Goal: Task Accomplishment & Management: Use online tool/utility

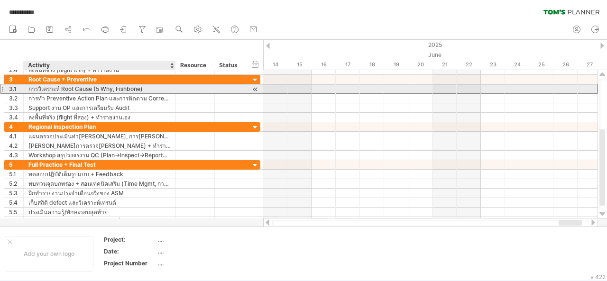
click at [92, 90] on div "การวิเคราะห์ Root Cause (5 Why, Fishbone)" at bounding box center [99, 88] width 142 height 9
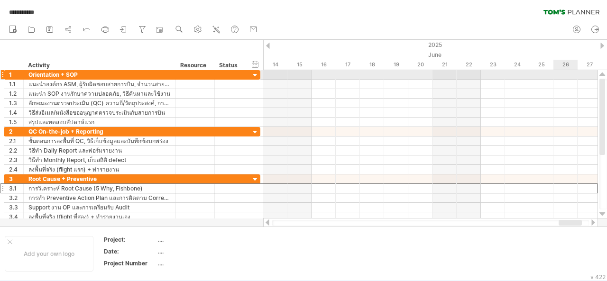
drag, startPoint x: 604, startPoint y: 146, endPoint x: 607, endPoint y: 73, distance: 73.2
click at [607, 73] on div at bounding box center [603, 144] width 10 height 149
click at [269, 43] on div at bounding box center [268, 46] width 4 height 6
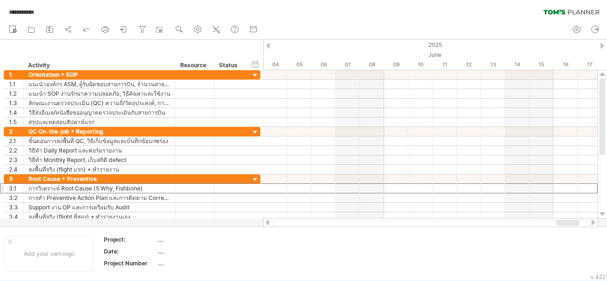
click at [269, 43] on div at bounding box center [268, 46] width 4 height 6
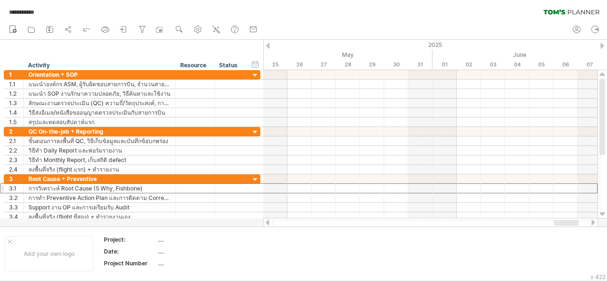
click at [602, 46] on div at bounding box center [603, 46] width 4 height 6
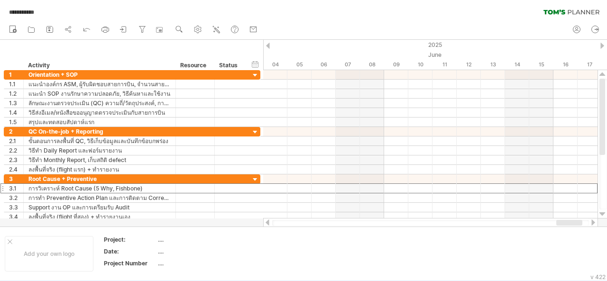
click at [602, 46] on div at bounding box center [603, 46] width 4 height 6
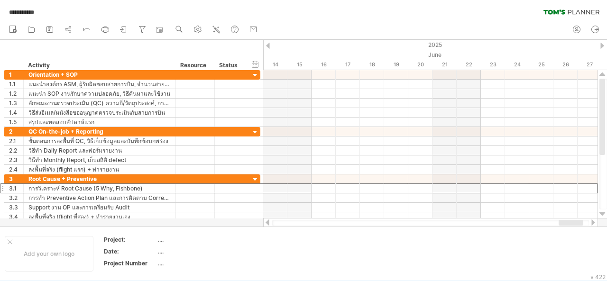
click at [602, 46] on div at bounding box center [603, 46] width 4 height 6
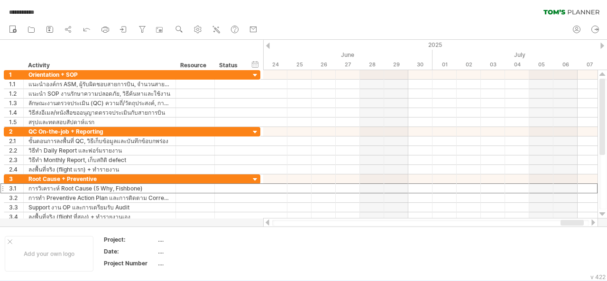
click at [602, 46] on div at bounding box center [603, 46] width 4 height 6
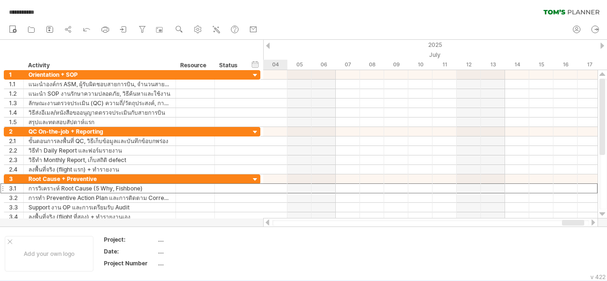
click at [602, 46] on div at bounding box center [603, 46] width 4 height 6
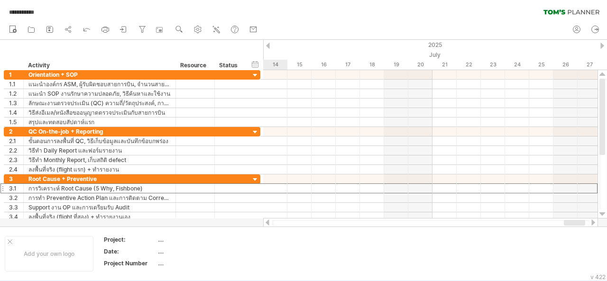
click at [602, 46] on div at bounding box center [603, 46] width 4 height 6
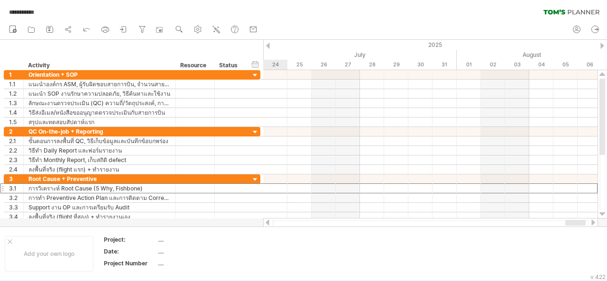
click at [602, 46] on div at bounding box center [603, 46] width 4 height 6
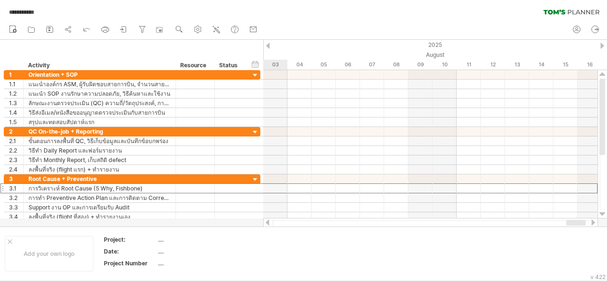
click at [602, 46] on div at bounding box center [603, 46] width 4 height 6
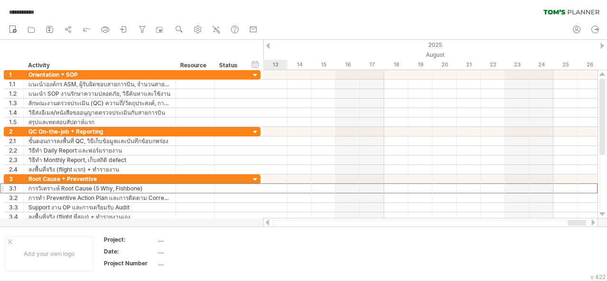
click at [602, 46] on div at bounding box center [603, 46] width 4 height 6
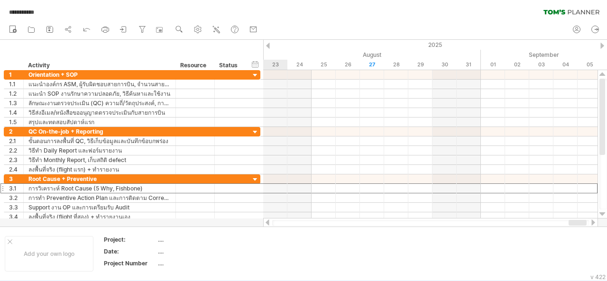
click at [602, 46] on div at bounding box center [603, 46] width 4 height 6
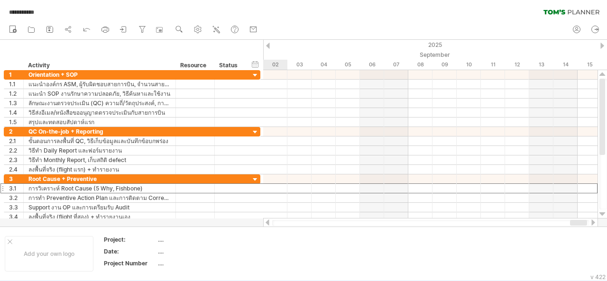
click at [270, 47] on div at bounding box center [268, 46] width 4 height 6
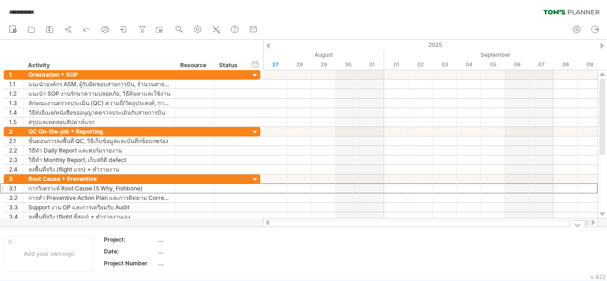
drag, startPoint x: 577, startPoint y: 224, endPoint x: 593, endPoint y: 227, distance: 15.9
click at [593, 227] on div "**********" at bounding box center [303, 140] width 607 height 281
click at [593, 222] on div at bounding box center [594, 223] width 8 height 6
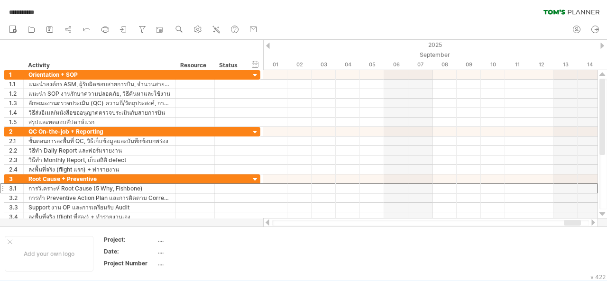
drag, startPoint x: 575, startPoint y: 224, endPoint x: 569, endPoint y: 226, distance: 6.6
click at [569, 226] on div at bounding box center [430, 223] width 317 height 6
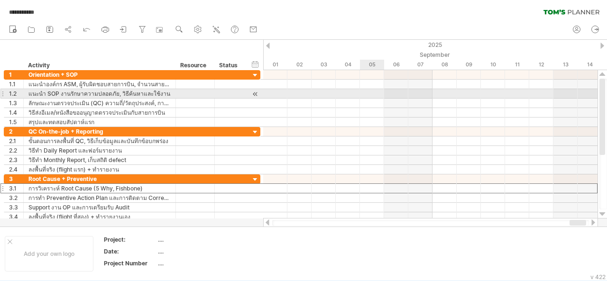
click at [366, 94] on div at bounding box center [430, 93] width 335 height 9
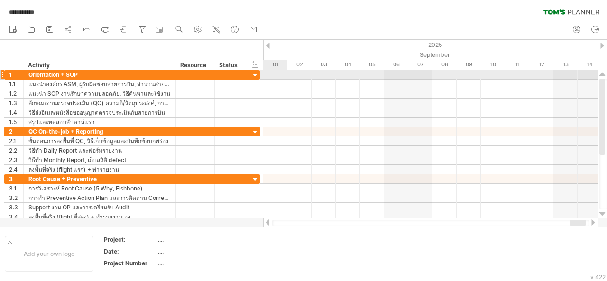
click at [276, 74] on div at bounding box center [430, 74] width 335 height 9
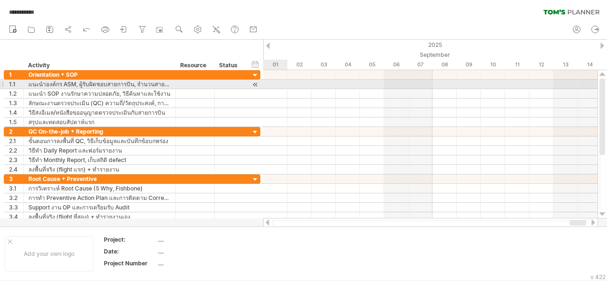
click at [275, 88] on div at bounding box center [430, 84] width 335 height 9
click at [275, 84] on div at bounding box center [430, 84] width 335 height 9
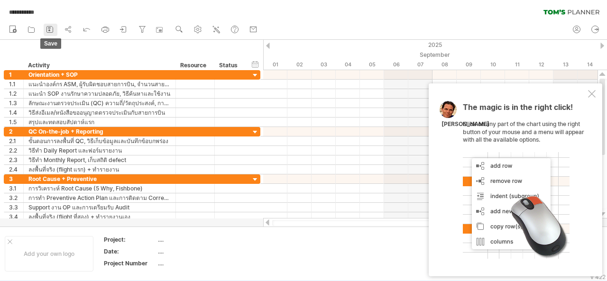
click at [56, 29] on link "save" at bounding box center [51, 30] width 14 height 12
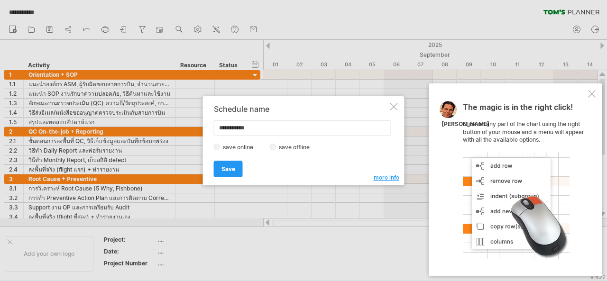
click at [393, 108] on div at bounding box center [395, 107] width 8 height 8
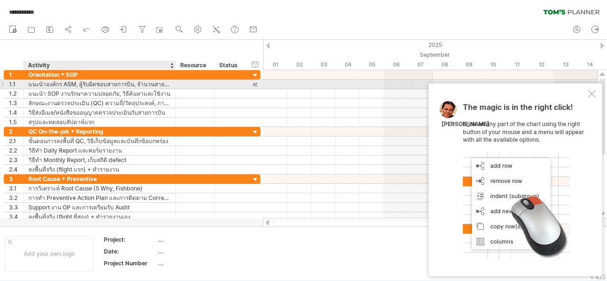
click at [59, 84] on div "แนะนำองค์กร ASM, ผู้รับผิดชอบสายการบิน, จำนวนสายการบินและกำลังพล" at bounding box center [99, 84] width 142 height 9
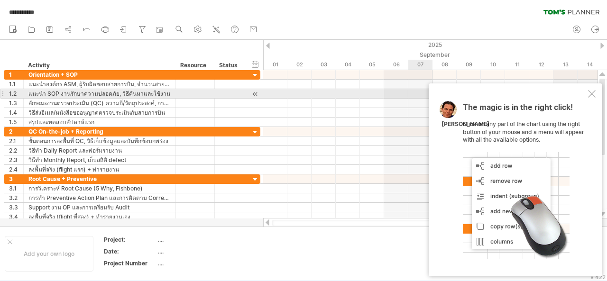
click at [590, 93] on div at bounding box center [592, 94] width 8 height 8
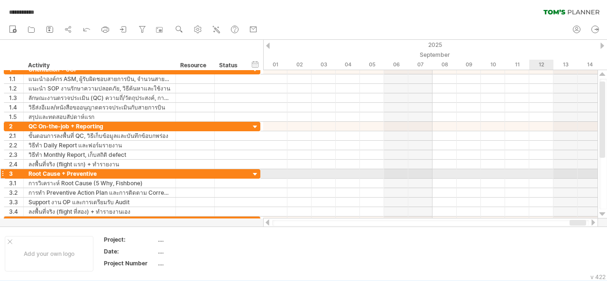
drag, startPoint x: 607, startPoint y: 135, endPoint x: 603, endPoint y: 175, distance: 40.1
click at [603, 175] on div at bounding box center [604, 144] width 8 height 131
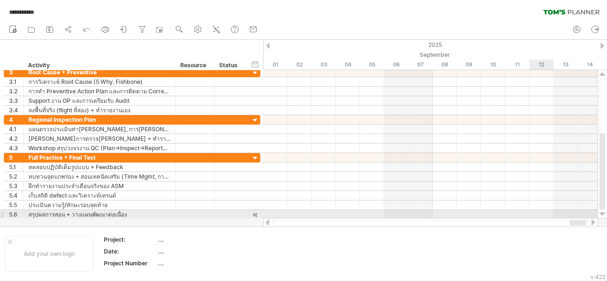
drag, startPoint x: 604, startPoint y: 141, endPoint x: 599, endPoint y: 214, distance: 72.7
click at [599, 214] on div at bounding box center [603, 144] width 10 height 149
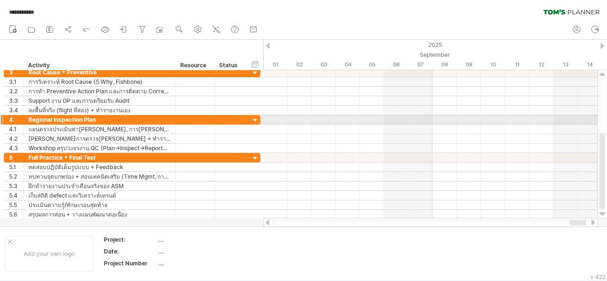
click at [255, 119] on div at bounding box center [255, 120] width 9 height 9
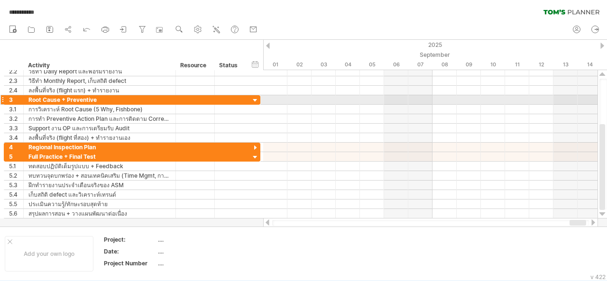
click at [257, 96] on div at bounding box center [255, 100] width 9 height 9
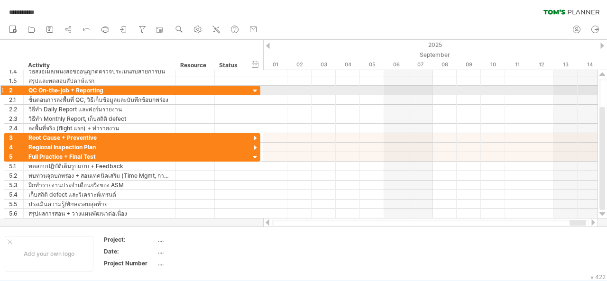
click at [257, 91] on div at bounding box center [255, 91] width 9 height 9
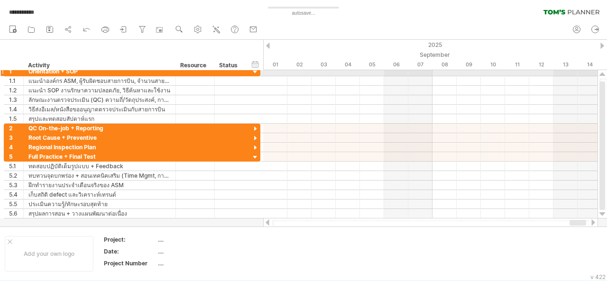
click at [255, 73] on div at bounding box center [255, 72] width 9 height 9
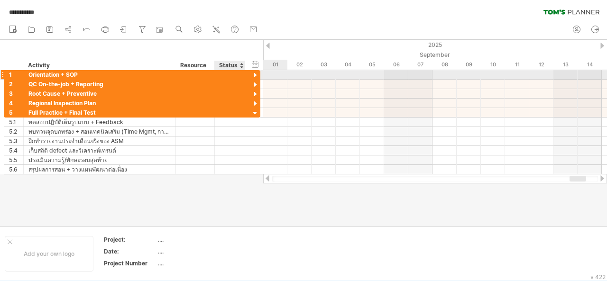
click at [256, 75] on div at bounding box center [255, 75] width 9 height 9
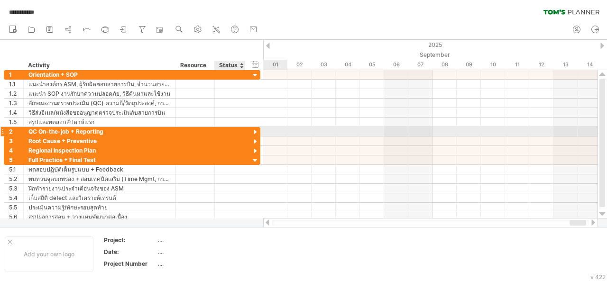
click at [257, 131] on div at bounding box center [255, 132] width 9 height 9
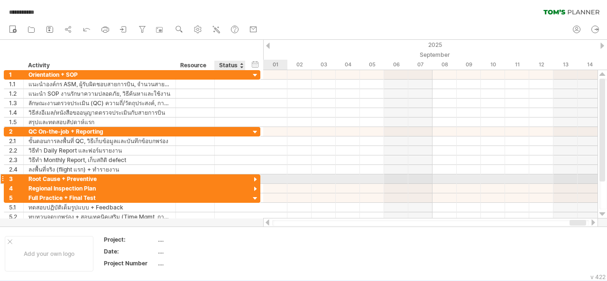
click at [255, 177] on div at bounding box center [255, 180] width 9 height 9
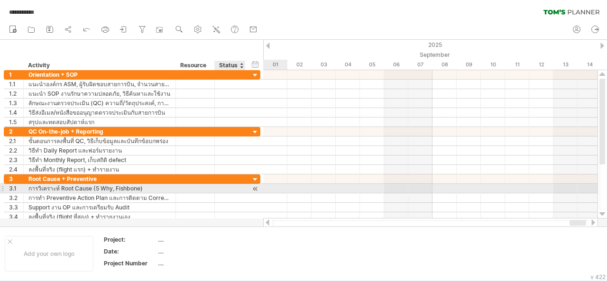
click at [257, 186] on div at bounding box center [255, 189] width 9 height 10
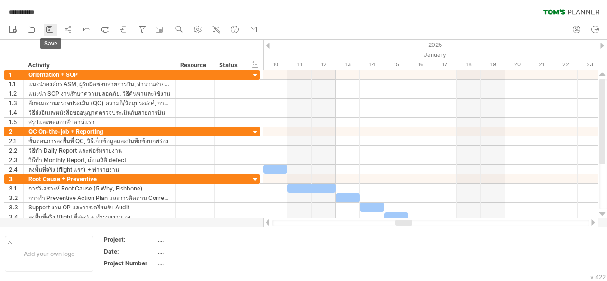
click at [48, 24] on link "save" at bounding box center [51, 30] width 14 height 12
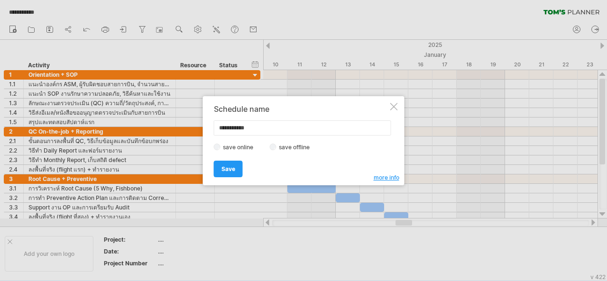
click at [463, 93] on div at bounding box center [303, 140] width 607 height 281
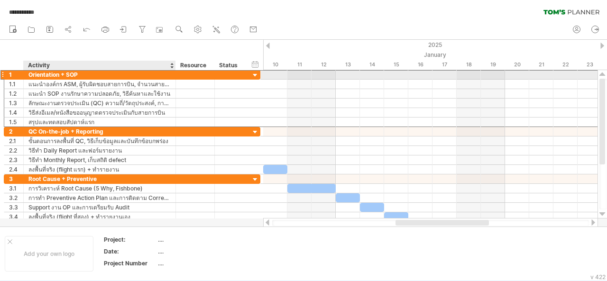
click at [65, 74] on div "Orientation + SOP" at bounding box center [99, 74] width 142 height 9
click at [65, 74] on input "**********" at bounding box center [99, 74] width 142 height 9
drag, startPoint x: 29, startPoint y: 77, endPoint x: 78, endPoint y: 78, distance: 49.4
click at [78, 78] on input "**********" at bounding box center [99, 74] width 142 height 9
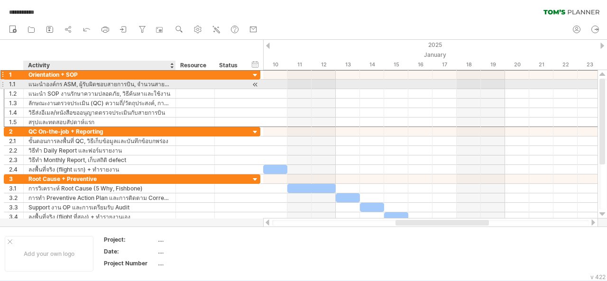
click at [38, 83] on div "แนะนำองค์กร ASM, ผู้รับผิดชอบสายการบิน, จำนวนสายการบินและกำลังพล" at bounding box center [99, 84] width 142 height 9
click at [38, 83] on input "**********" at bounding box center [99, 84] width 142 height 9
click at [47, 83] on input "**********" at bounding box center [99, 84] width 142 height 9
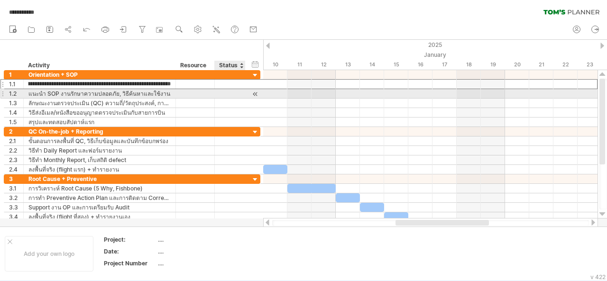
drag, startPoint x: 29, startPoint y: 84, endPoint x: 242, endPoint y: 92, distance: 212.7
click at [242, 92] on div "**********" at bounding box center [132, 98] width 257 height 57
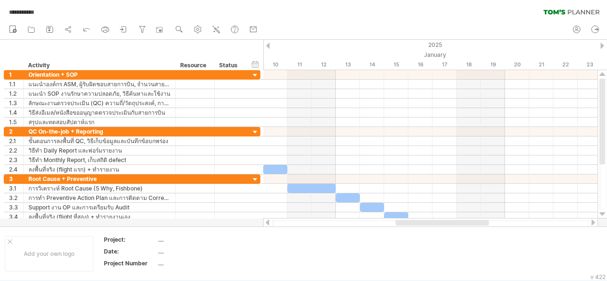
scroll to position [0, 0]
